Goal: Find specific page/section: Find specific page/section

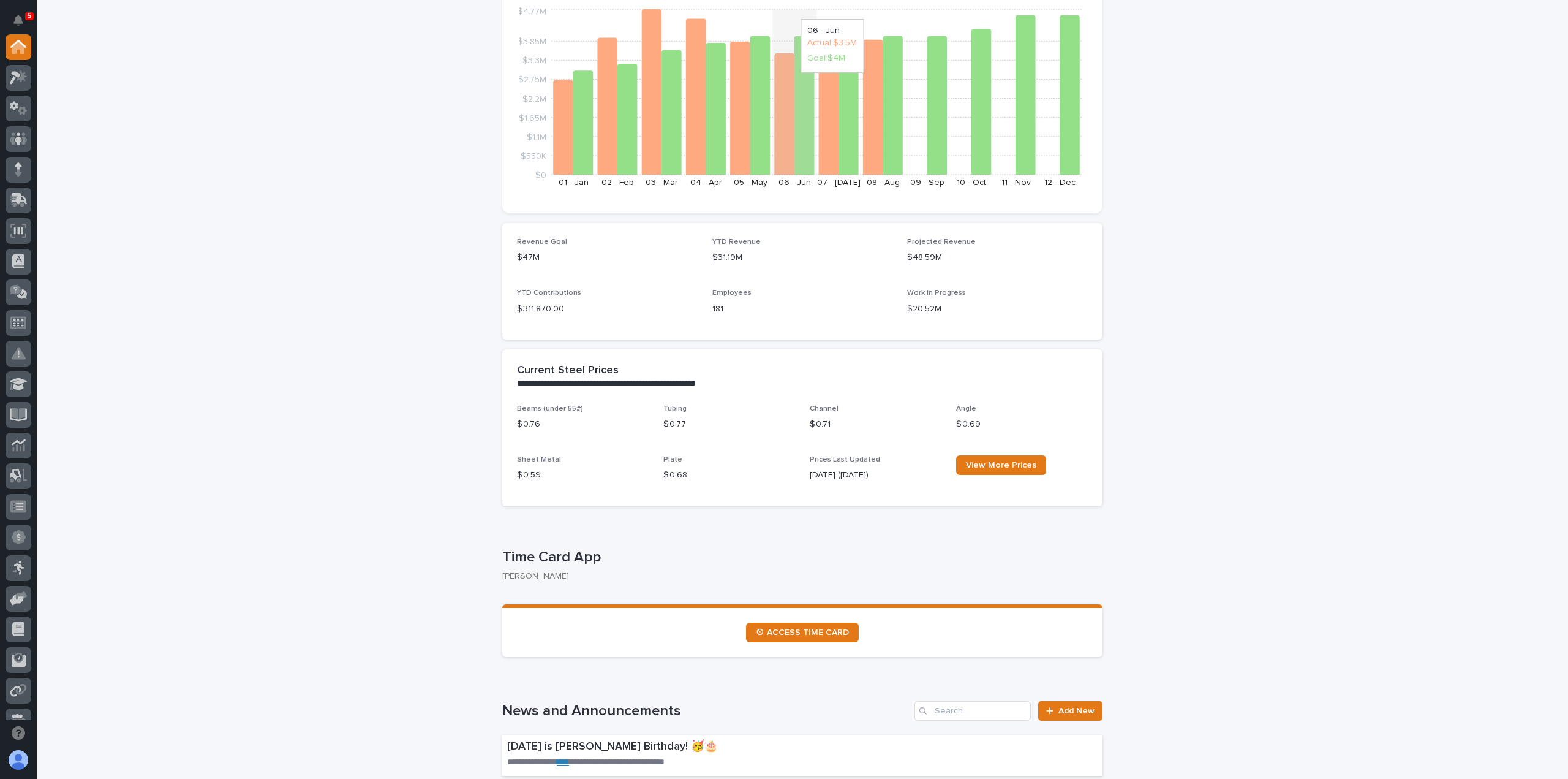
scroll to position [184, 0]
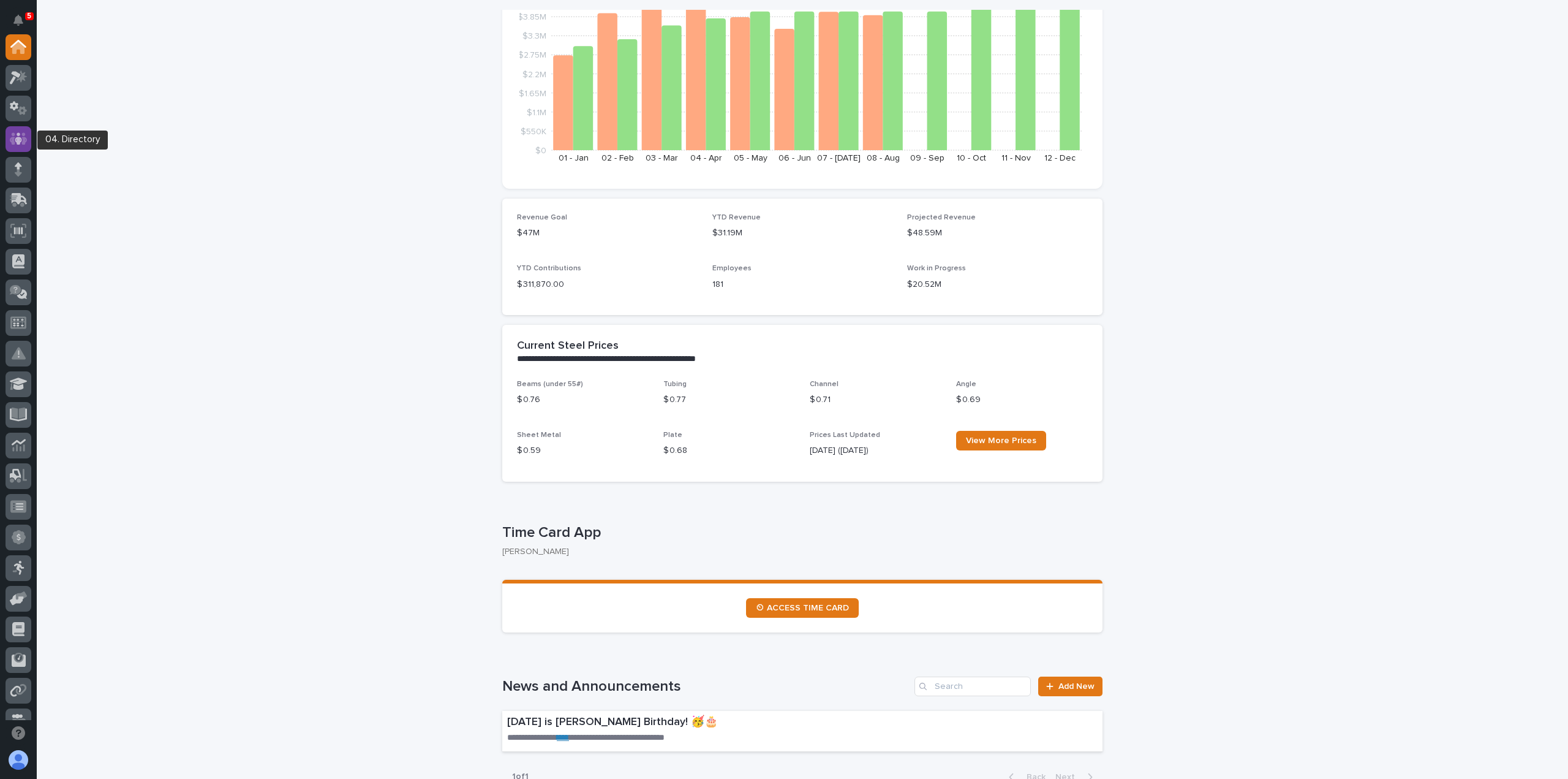
click at [14, 143] on icon at bounding box center [19, 138] width 18 height 12
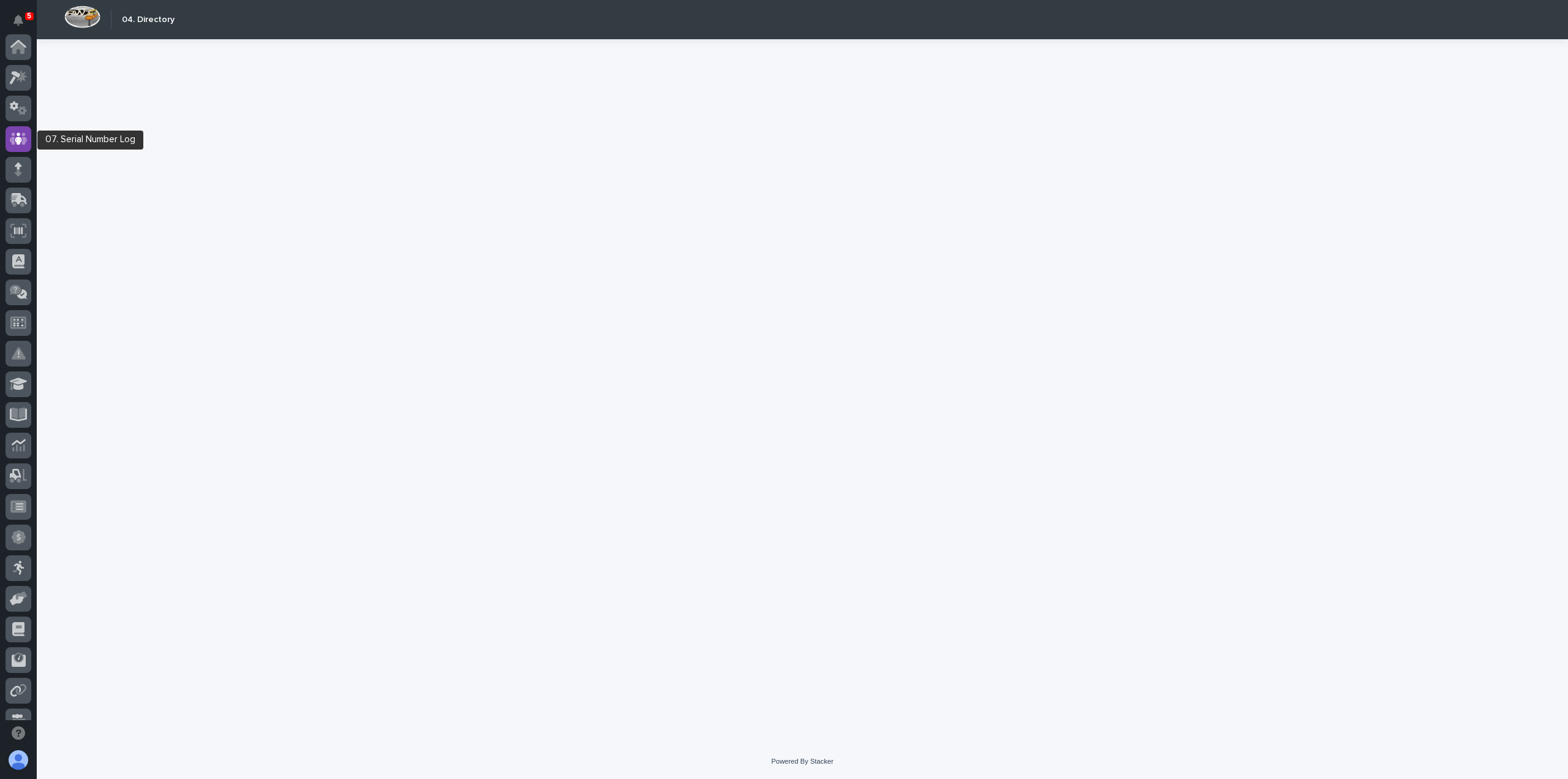
scroll to position [92, 0]
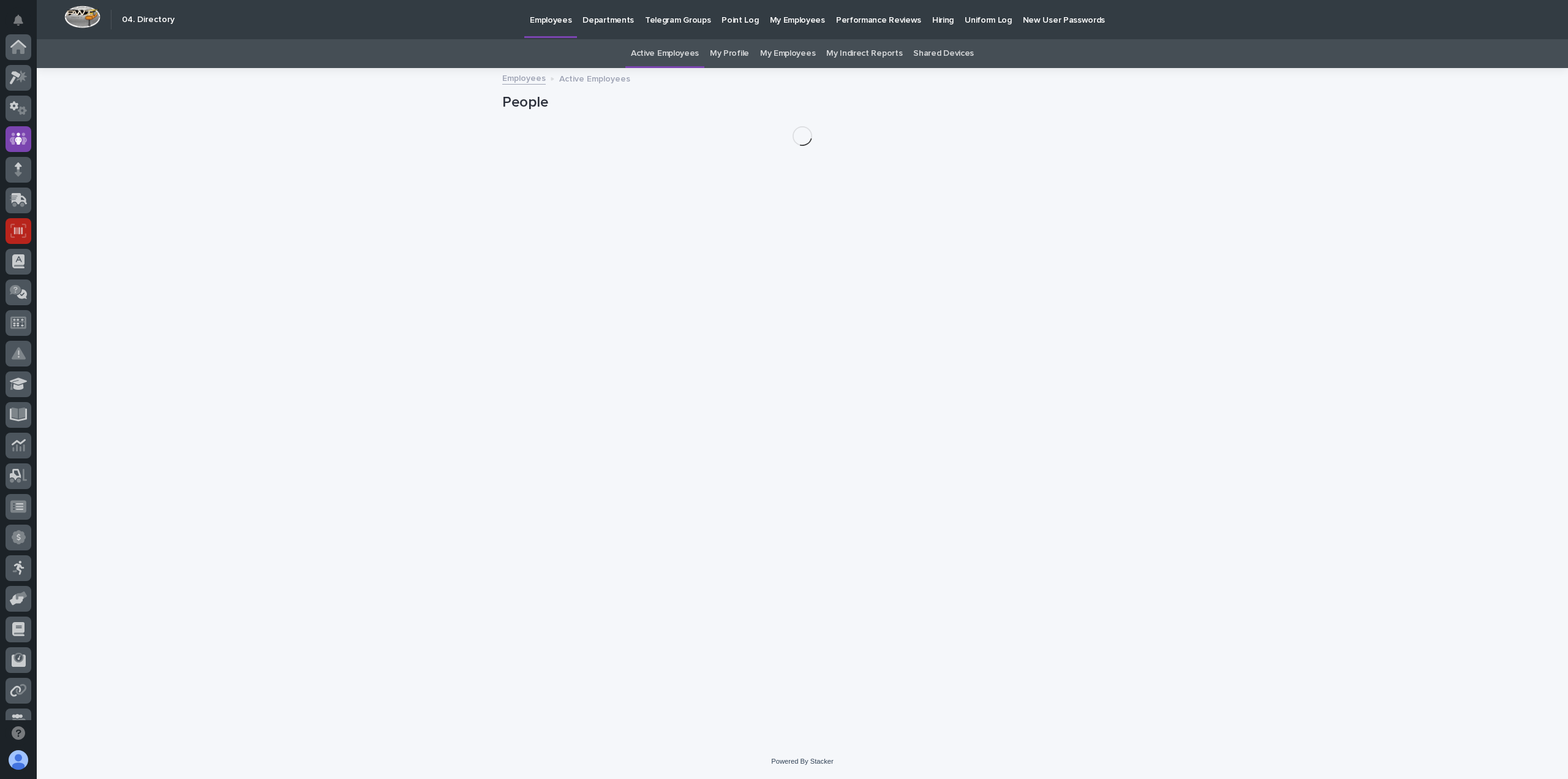
scroll to position [92, 0]
